Goal: Ask a question

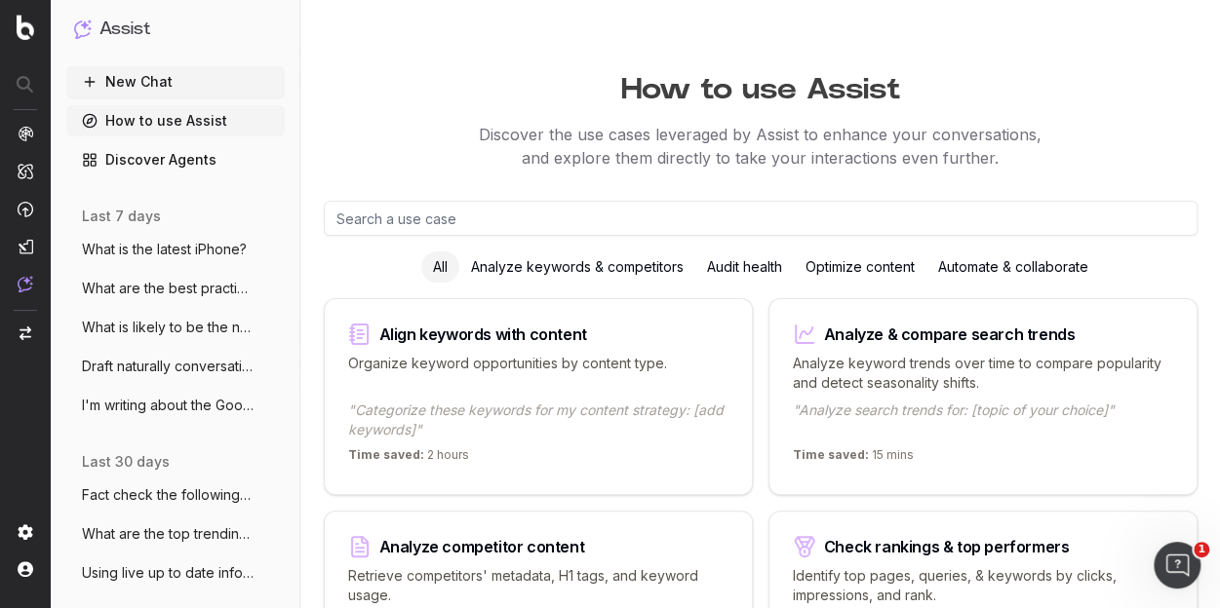
click at [171, 76] on button "New Chat" at bounding box center [175, 81] width 218 height 31
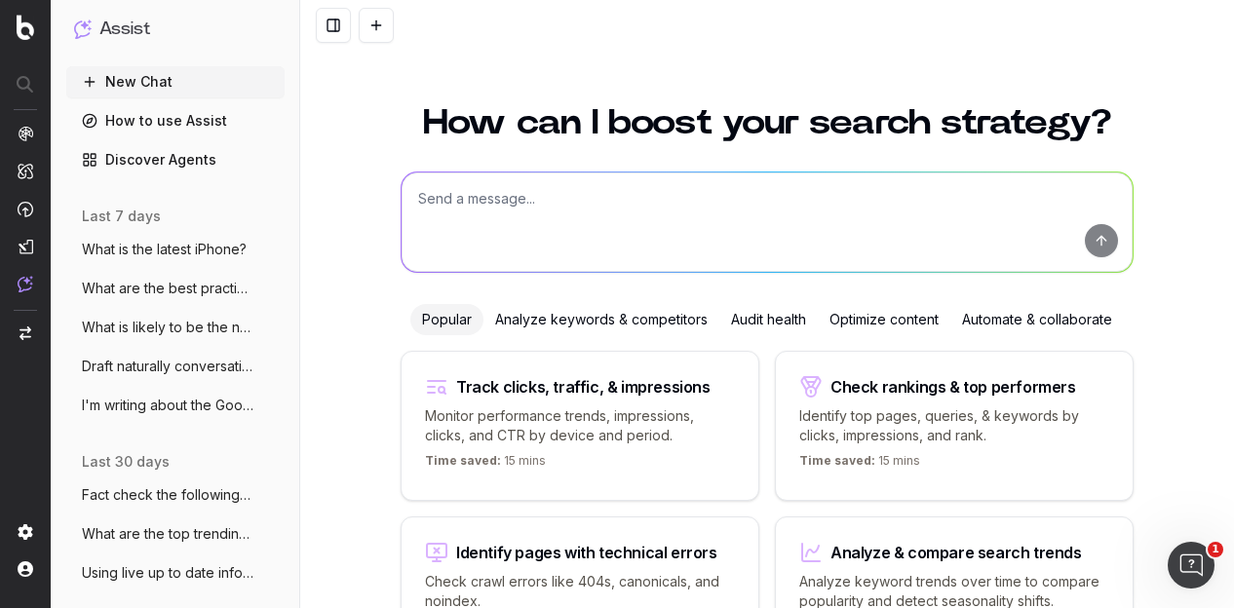
click at [480, 223] on textarea at bounding box center [767, 222] width 731 height 99
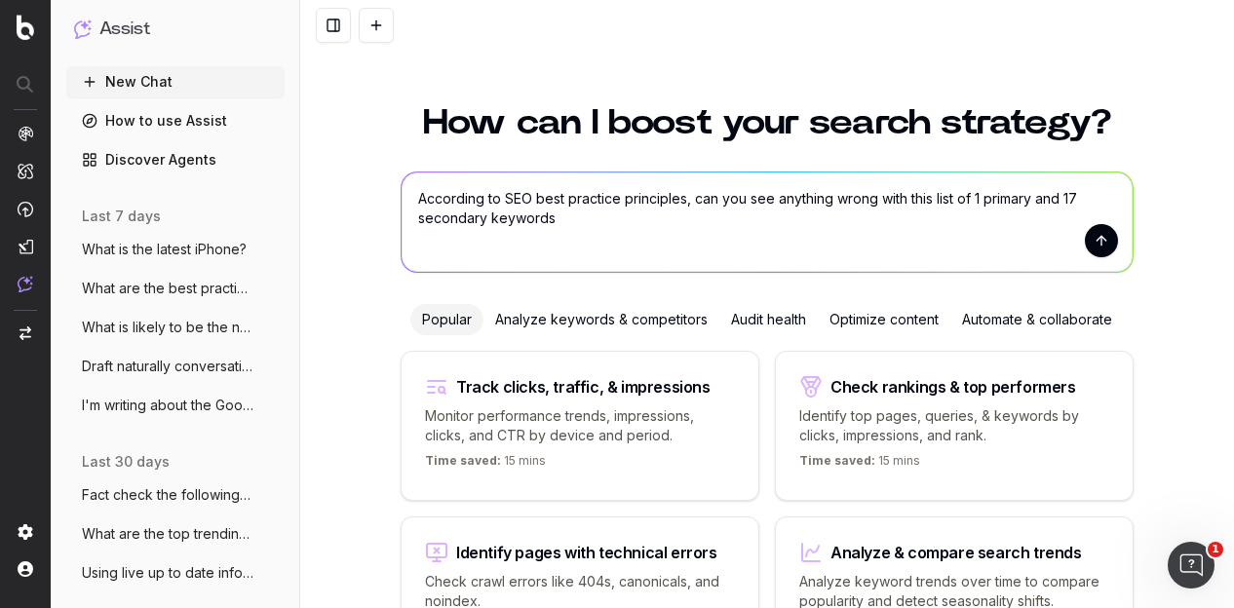
click at [677, 200] on textarea "According to SEO best practice principles, can you see anything wrong with this…" at bounding box center [767, 222] width 731 height 99
click at [588, 217] on textarea "According to SEO best practice principles in [DATE], can you see anything wrong…" at bounding box center [767, 222] width 731 height 99
paste textarea "outdoor dining set outdoor dining setting outdoor dining table and chairs outdo…"
type textarea "According to SEO best practice principles in [DATE], can you see anything wrong…"
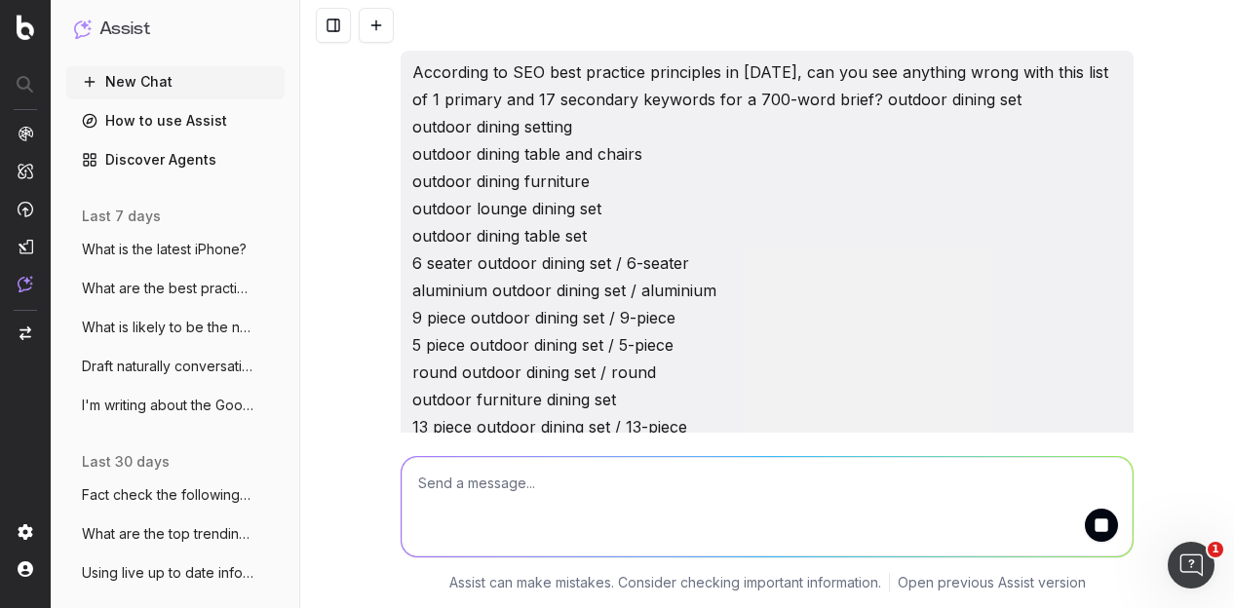
scroll to position [211, 0]
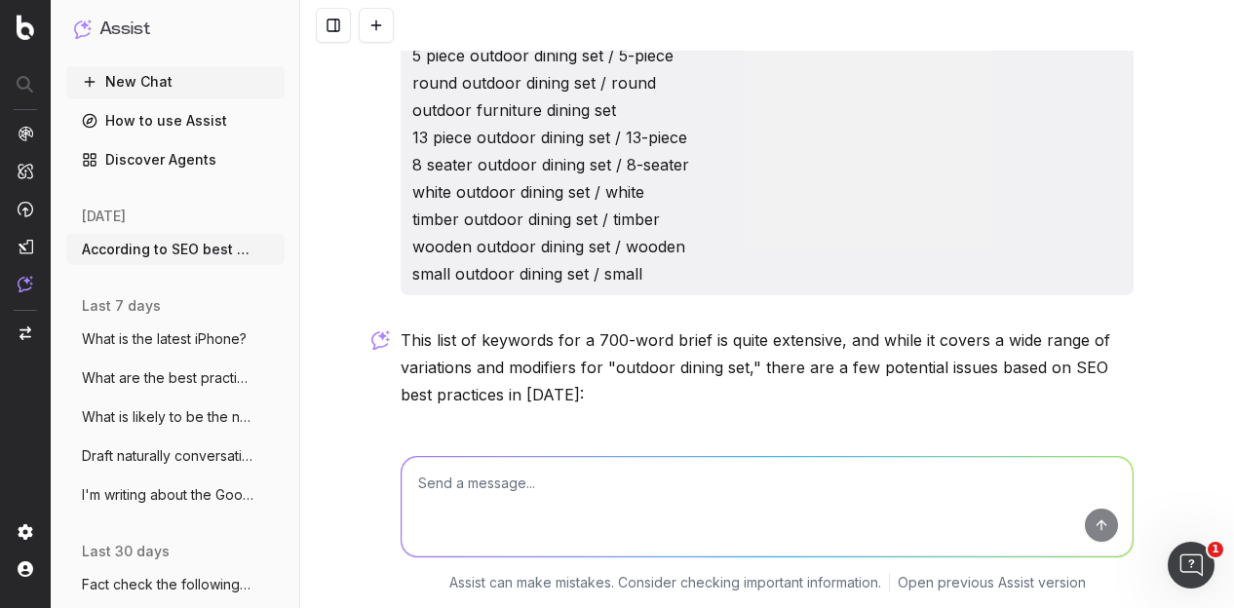
scroll to position [289, 0]
